Goal: Information Seeking & Learning: Learn about a topic

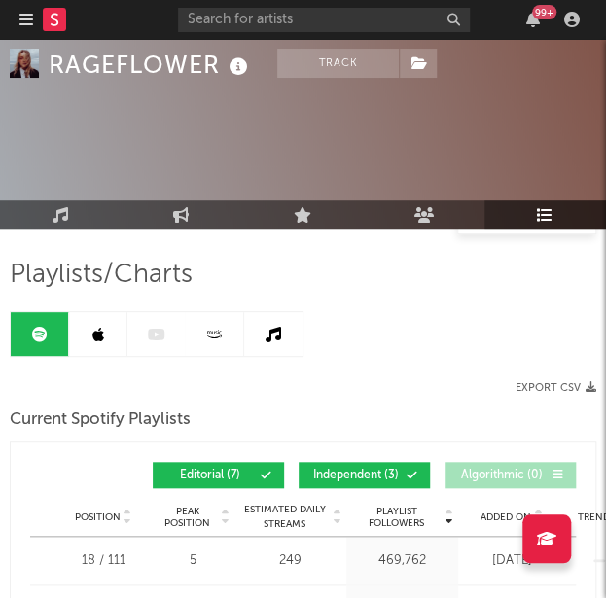
scroll to position [121, 0]
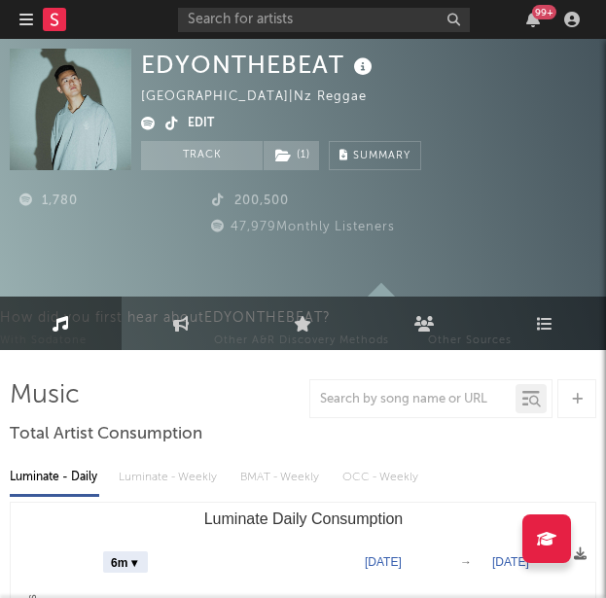
select select "6m"
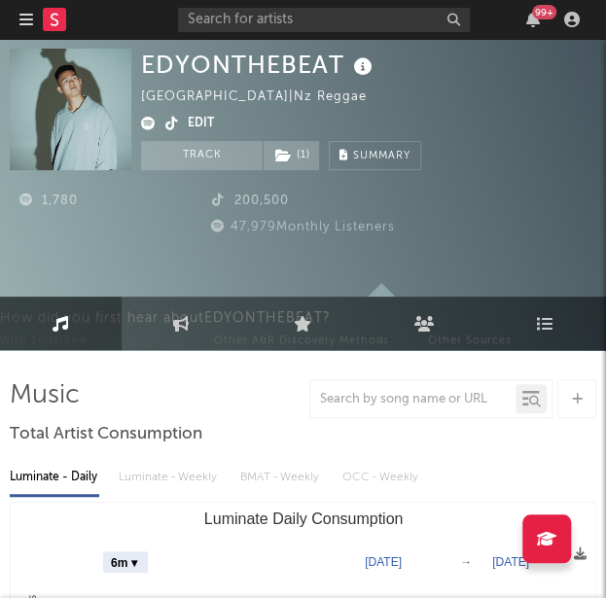
click at [174, 122] on icon at bounding box center [171, 124] width 13 height 14
click at [193, 315] on link "Engagement" at bounding box center [183, 324] width 122 height 54
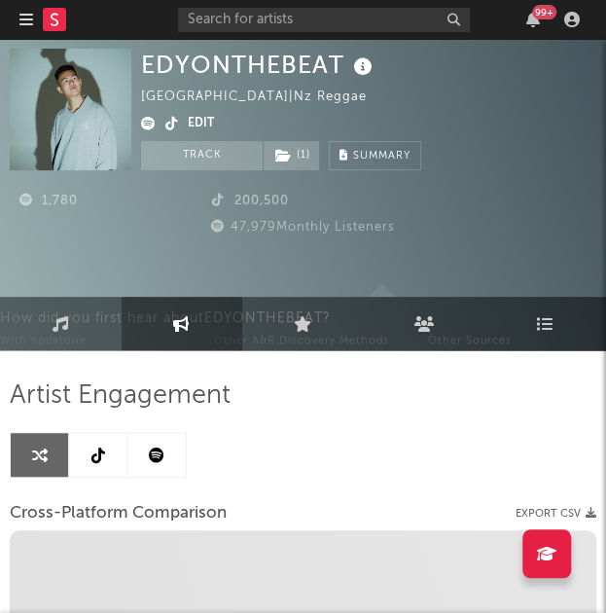
select select "1w"
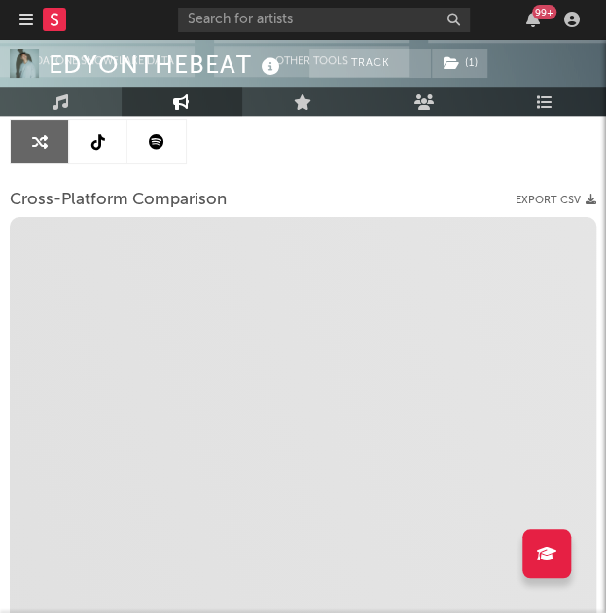
scroll to position [317, 0]
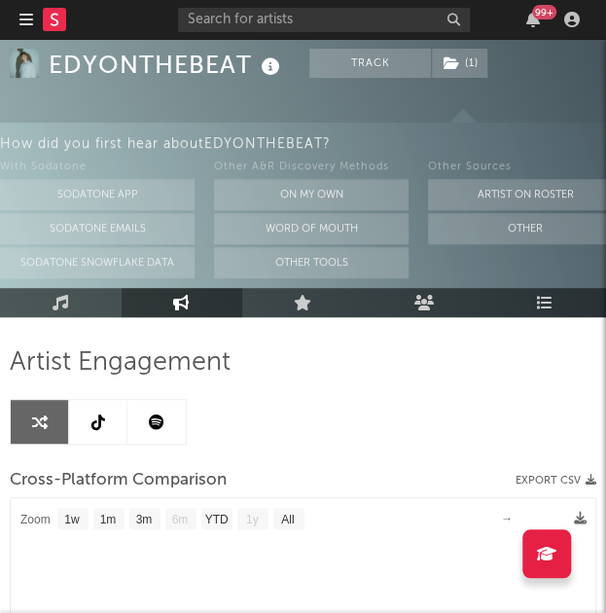
select select "1m"
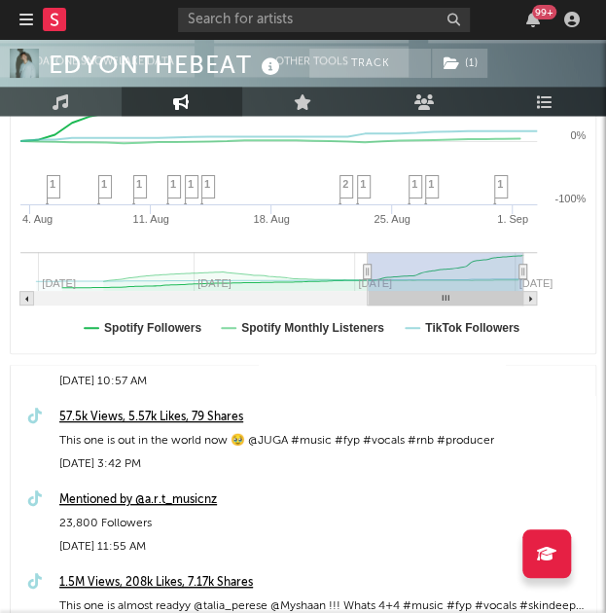
scroll to position [216, 0]
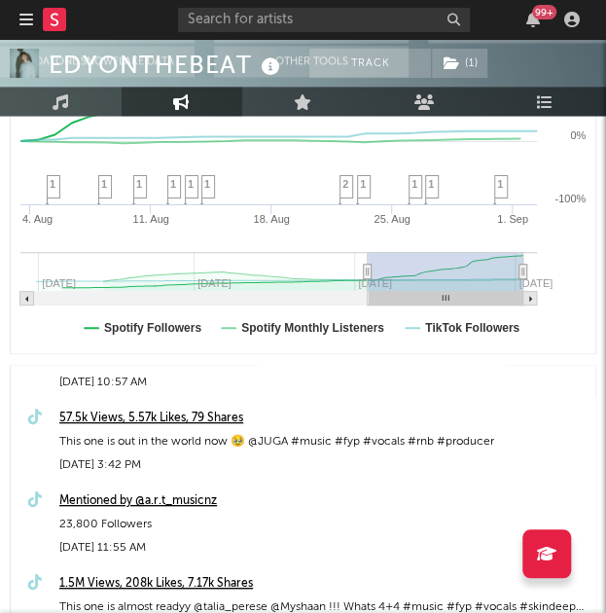
click at [125, 418] on div "57.5k Views, 5.57k Likes, 79 Shares" at bounding box center [322, 418] width 526 height 23
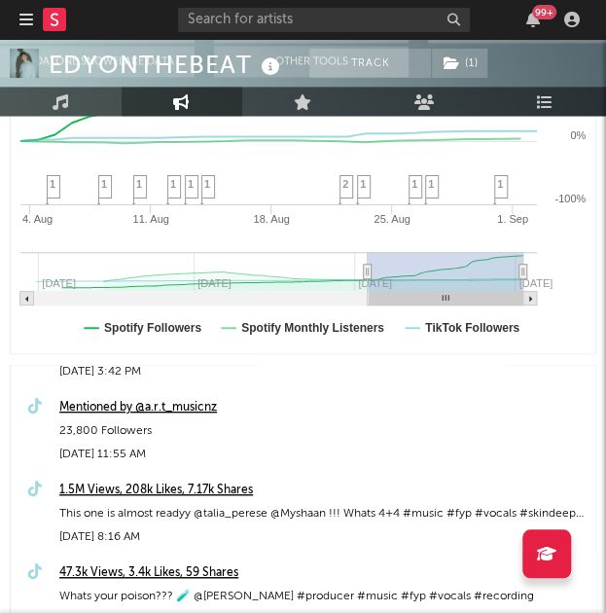
scroll to position [405, 0]
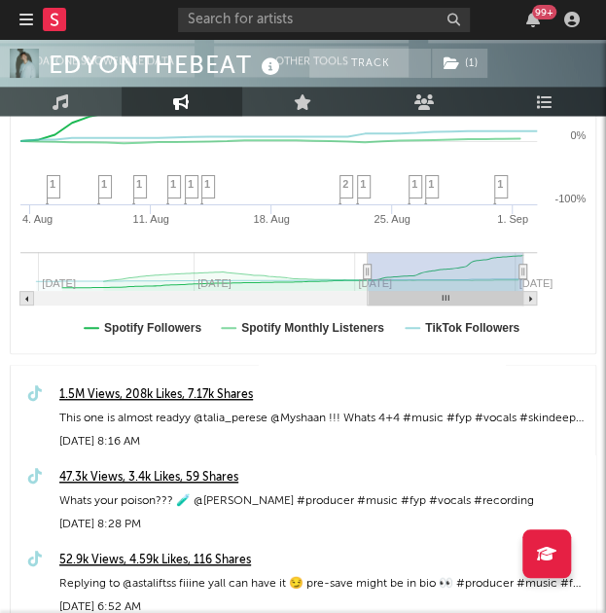
click at [150, 400] on div "1.5M Views, 208k Likes, 7.17k Shares" at bounding box center [322, 394] width 526 height 23
